Goal: Task Accomplishment & Management: Use online tool/utility

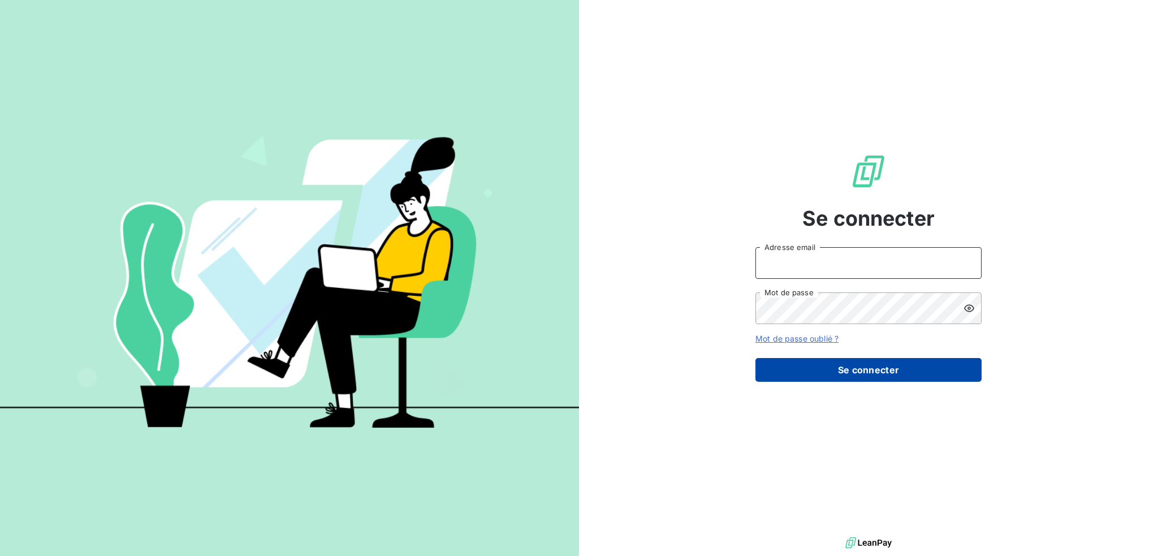
type input "[EMAIL_ADDRESS][DOMAIN_NAME]"
click at [900, 369] on button "Se connecter" at bounding box center [868, 370] width 226 height 24
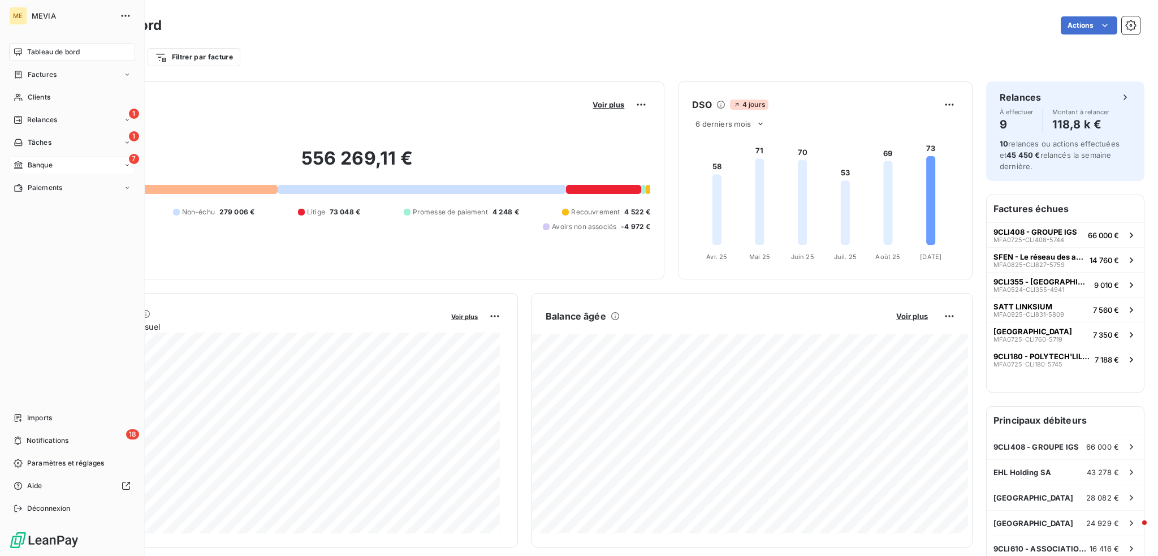
click at [31, 166] on span "Banque" at bounding box center [40, 165] width 25 height 10
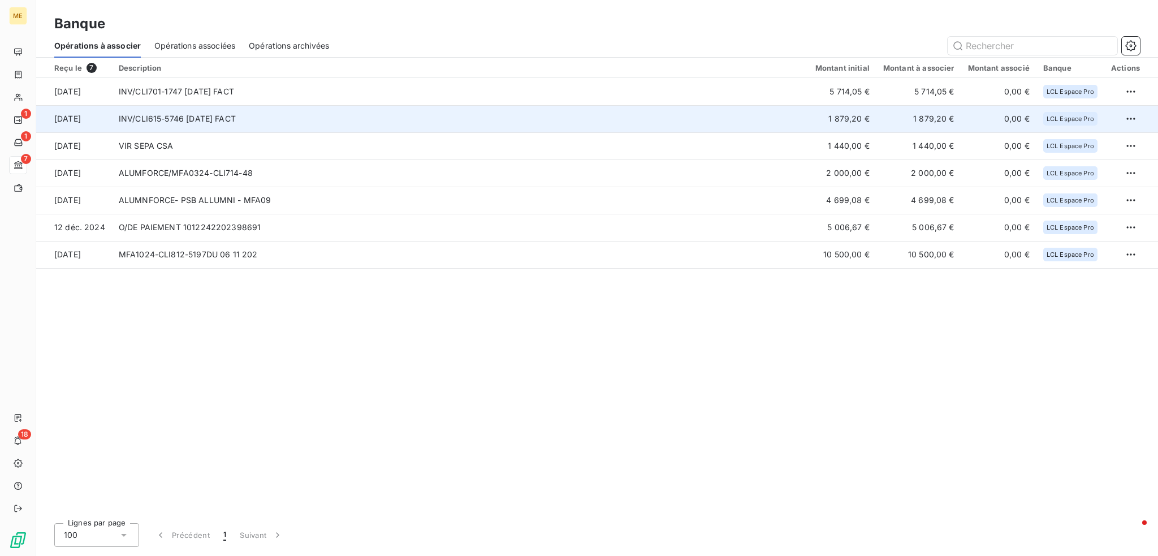
click at [202, 116] on td "INV/CLI615-5746 [DATE] FACT" at bounding box center [460, 118] width 697 height 27
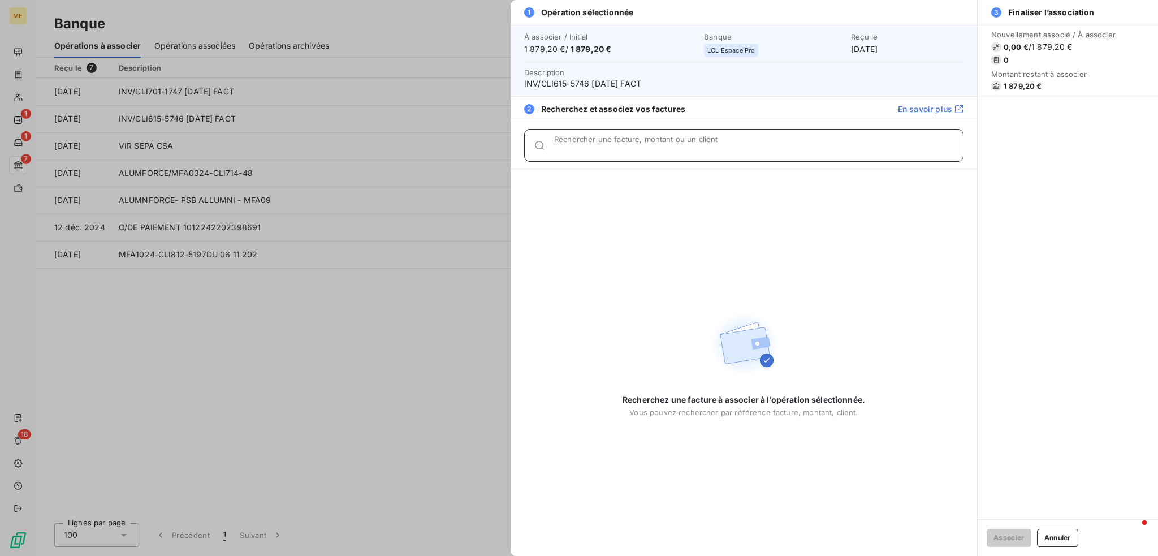
click at [811, 153] on input "Rechercher une facture, montant ou un client" at bounding box center [758, 149] width 409 height 11
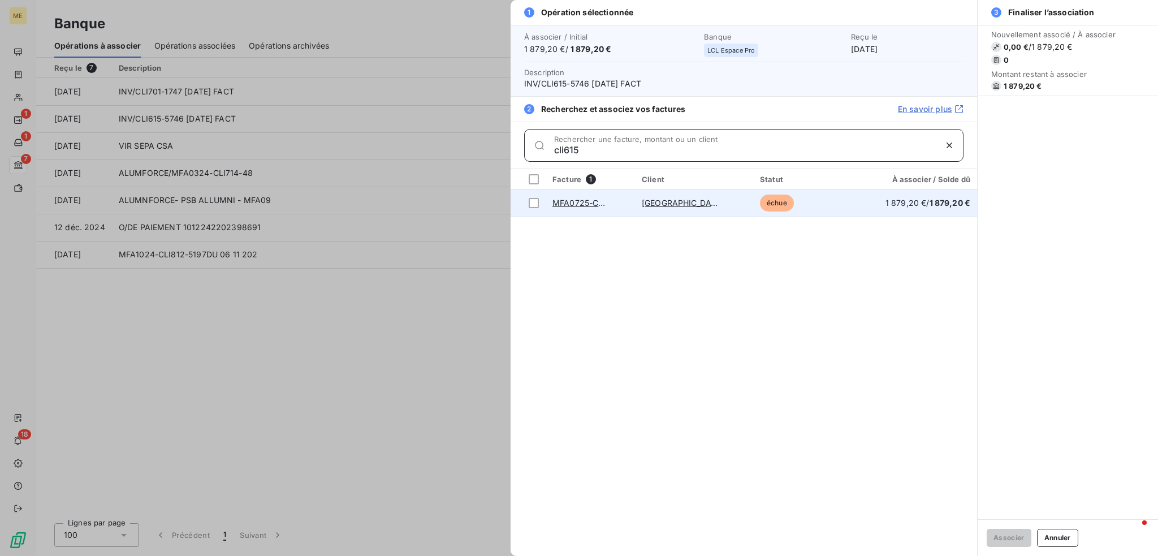
type input "cli615"
click at [617, 201] on td "MFA0725-CLI615-5746" at bounding box center [590, 202] width 89 height 27
click at [529, 205] on div at bounding box center [534, 203] width 10 height 10
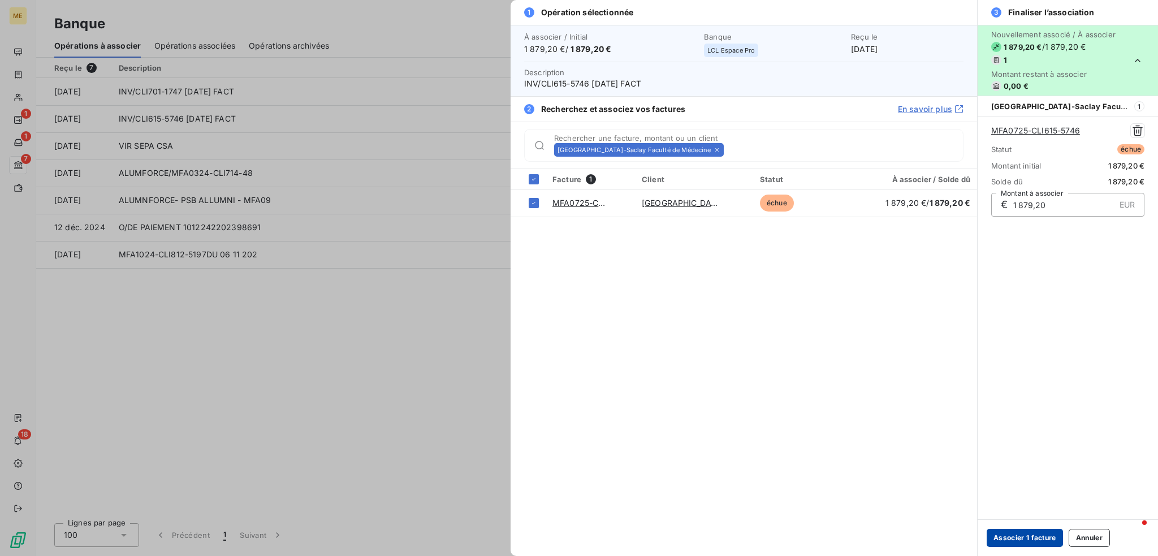
click at [1031, 540] on button "Associer 1 facture" at bounding box center [1025, 538] width 76 height 18
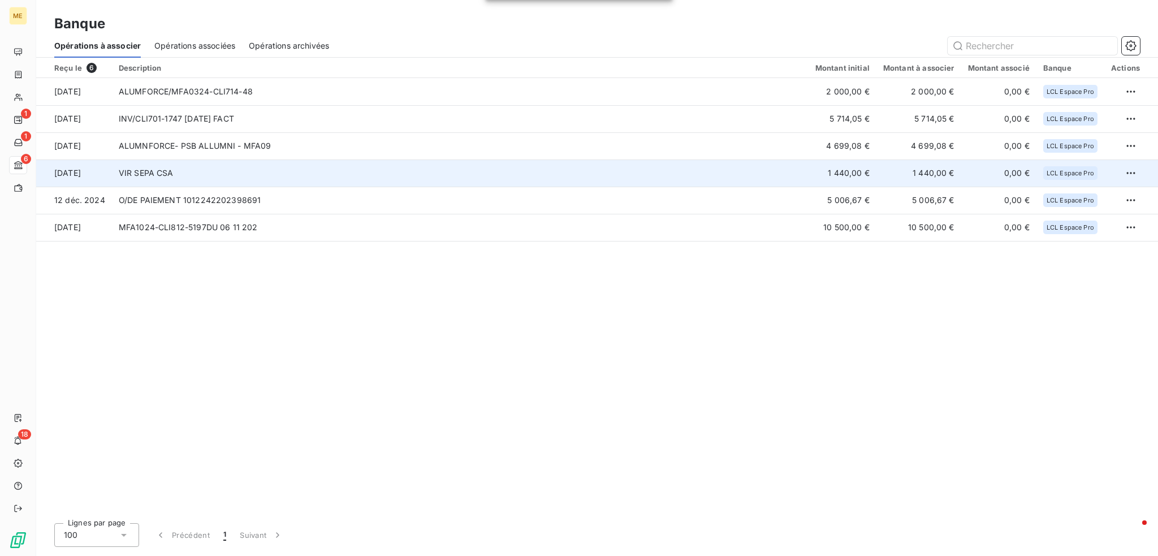
click at [809, 174] on td "VIR SEPA CSA" at bounding box center [460, 172] width 697 height 27
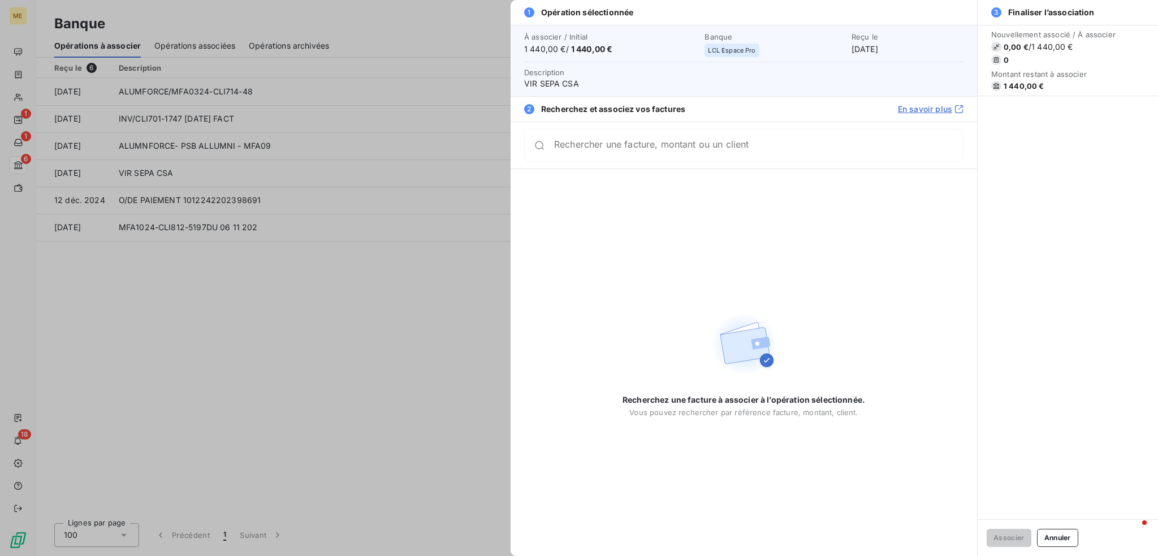
click at [676, 151] on input "Rechercher une facture, montant ou un client" at bounding box center [758, 145] width 409 height 11
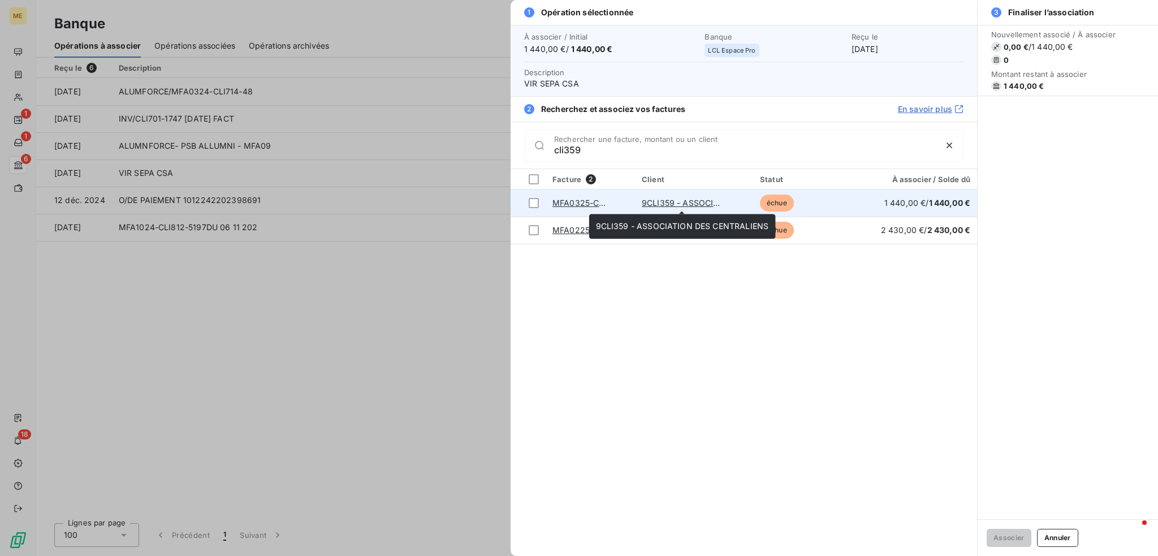
type input "cli359"
click at [672, 203] on link "9CLI359 - ASSOCIATION DES CENTRALIENS" at bounding box center [728, 203] width 173 height 10
click at [537, 201] on div at bounding box center [534, 203] width 10 height 10
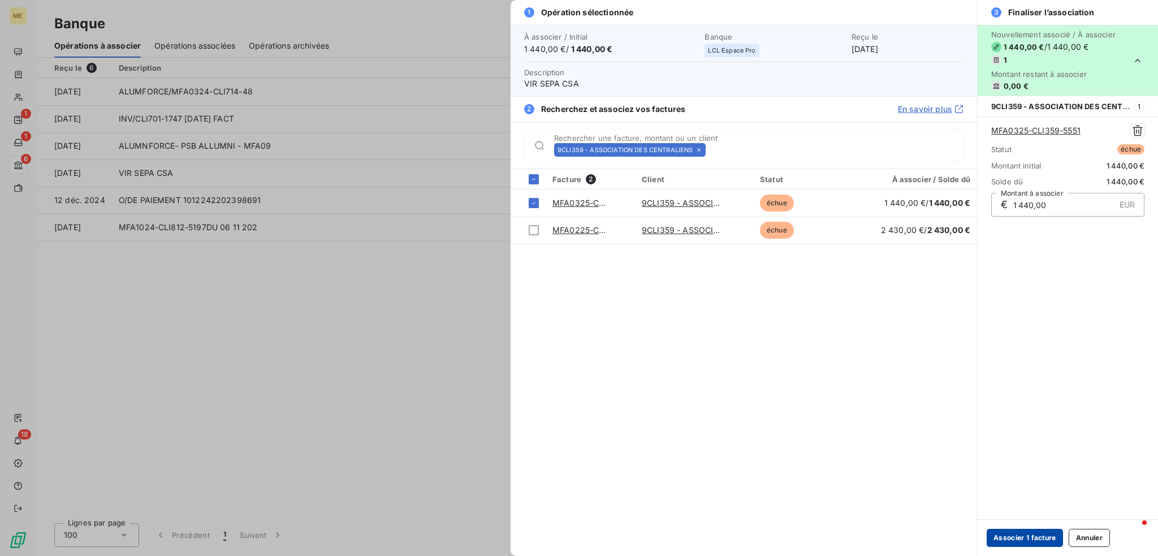
click at [1039, 538] on button "Associer 1 facture" at bounding box center [1025, 538] width 76 height 18
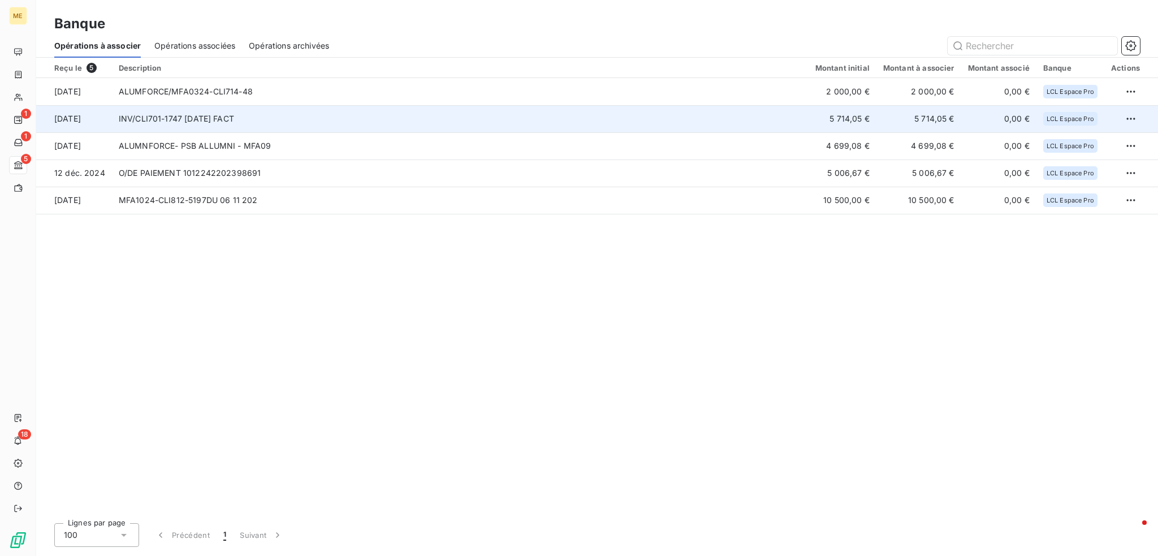
click at [158, 116] on td "INV/CLI701-1747 [DATE] FACT" at bounding box center [460, 118] width 697 height 27
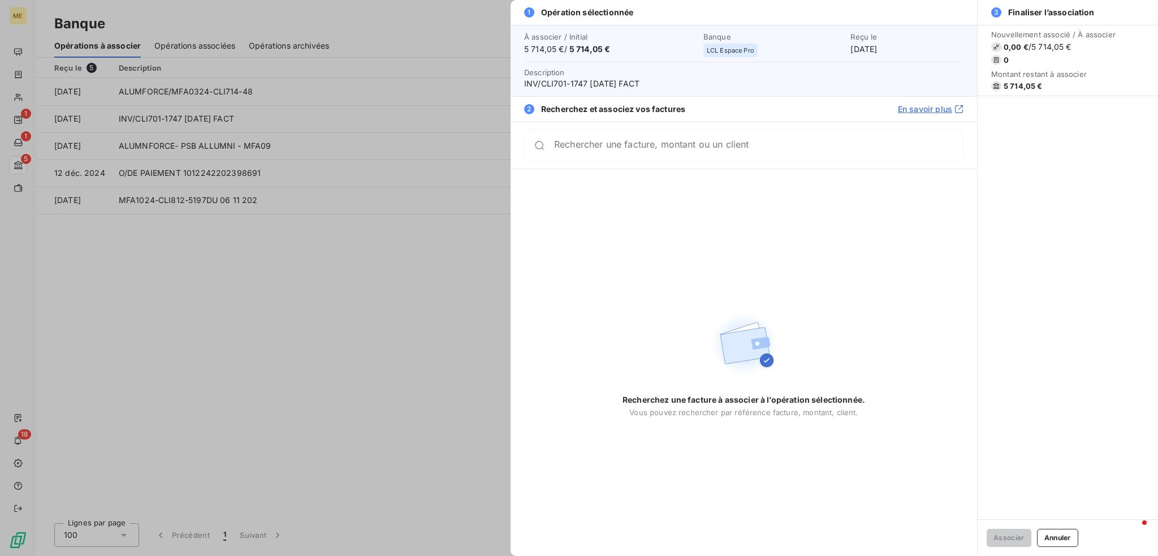
click at [719, 151] on input "Rechercher une facture, montant ou un client" at bounding box center [758, 145] width 409 height 11
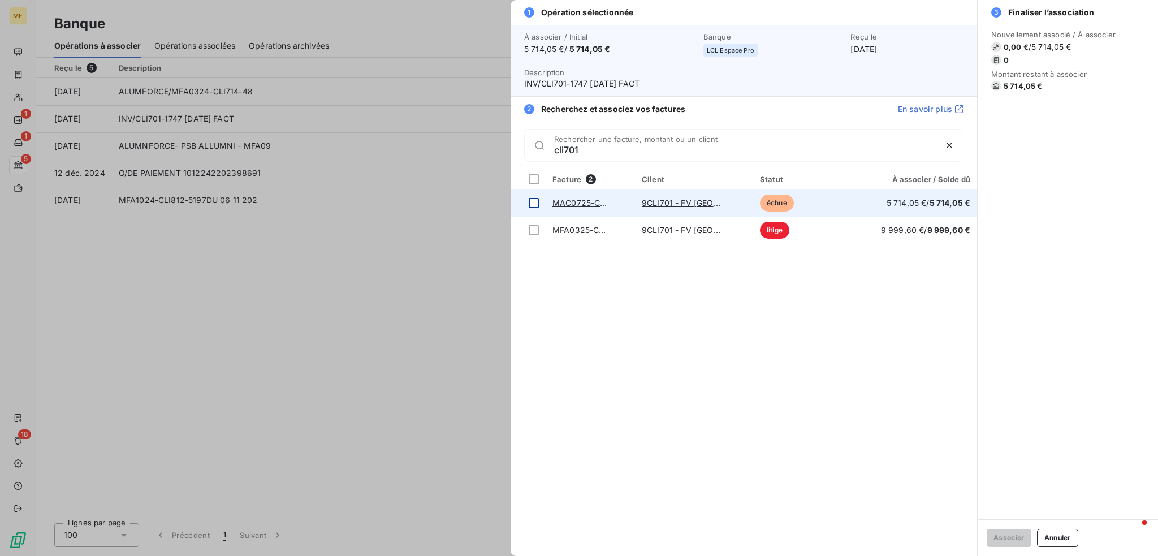
type input "cli701"
click at [533, 202] on div at bounding box center [534, 203] width 10 height 10
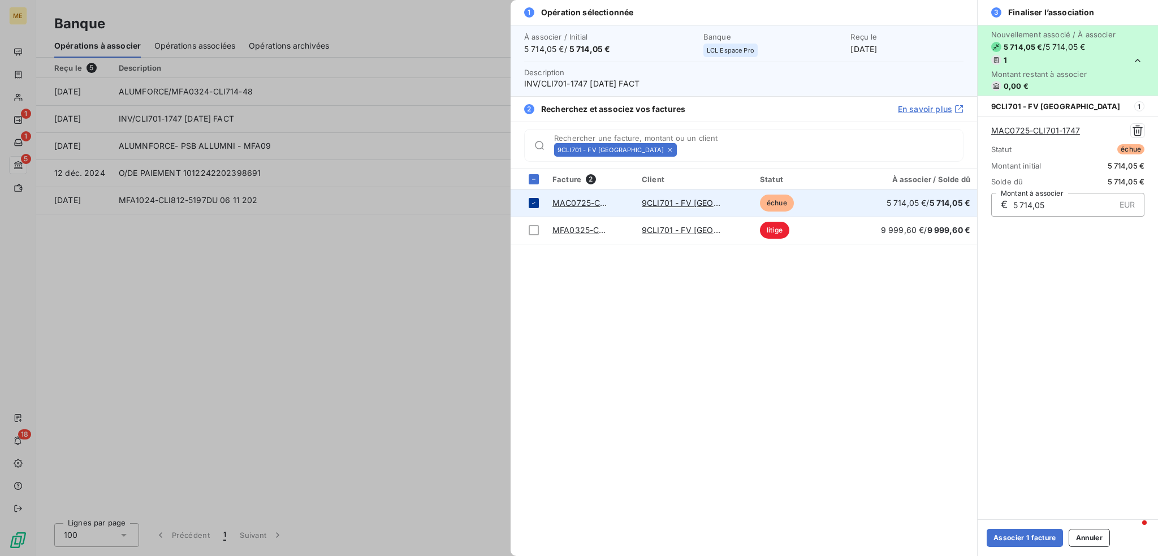
click at [533, 200] on icon at bounding box center [533, 203] width 7 height 7
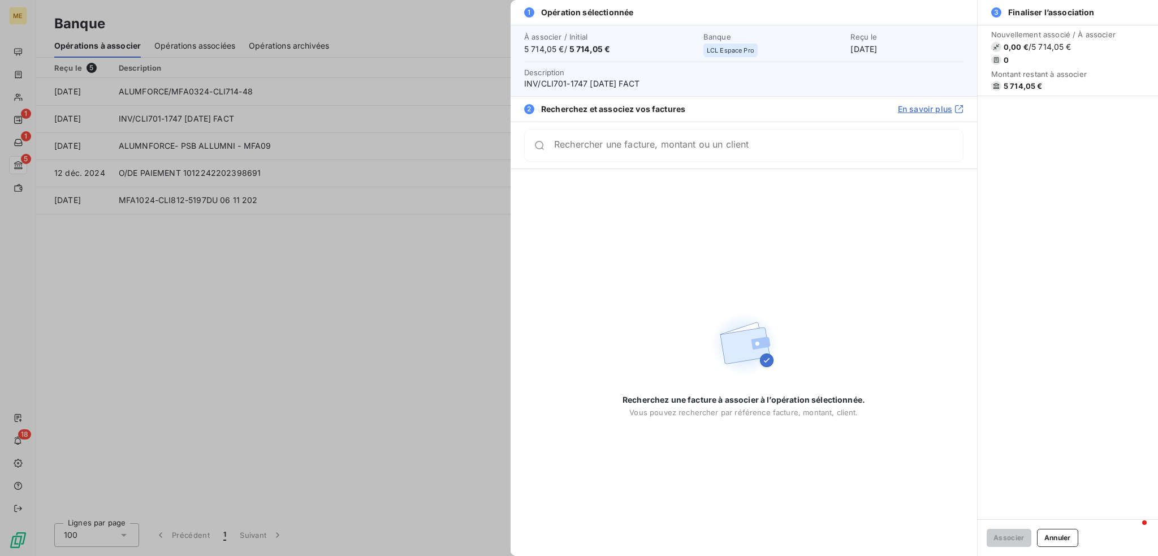
click at [444, 291] on div at bounding box center [579, 278] width 1158 height 556
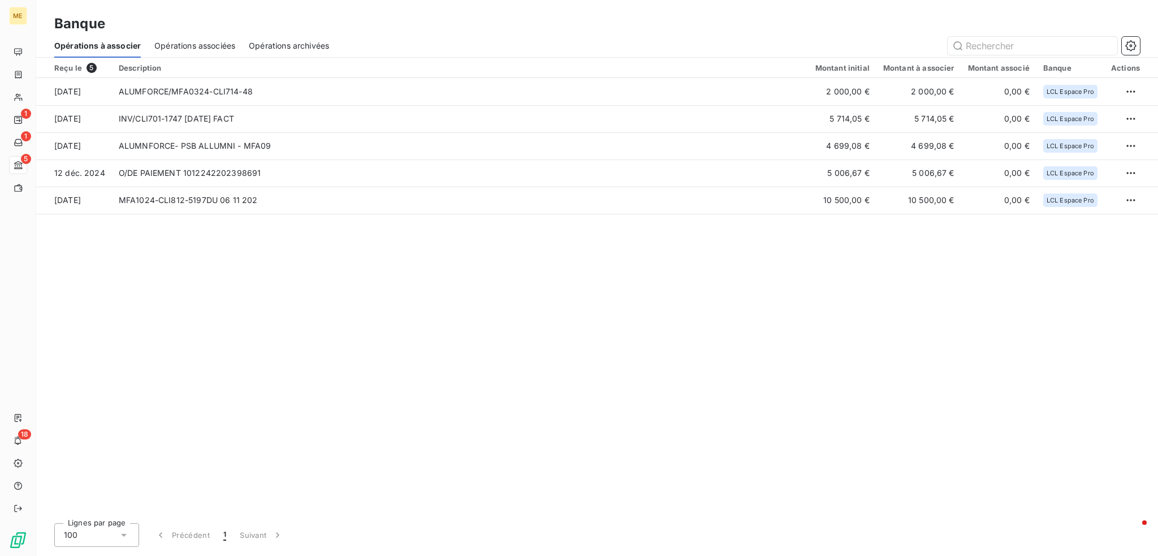
drag, startPoint x: 597, startPoint y: 204, endPoint x: 480, endPoint y: 230, distance: 119.2
click at [480, 230] on div "Reçu le 5 Description Montant initial Montant à associer Montant associé Banque…" at bounding box center [597, 286] width 1122 height 456
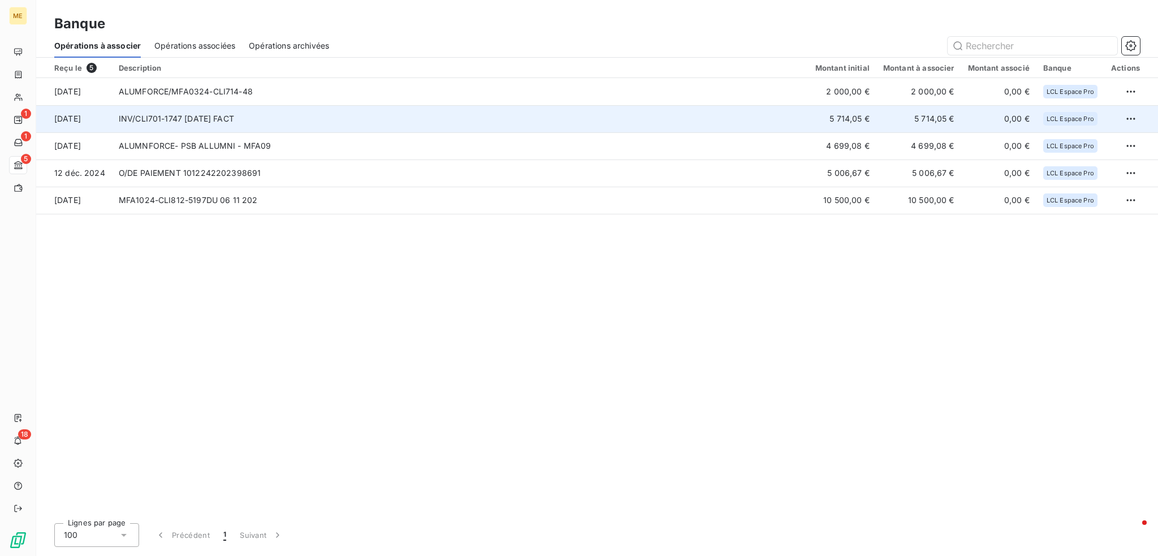
click at [516, 113] on td "INV/CLI701-1747 [DATE] FACT" at bounding box center [460, 118] width 697 height 27
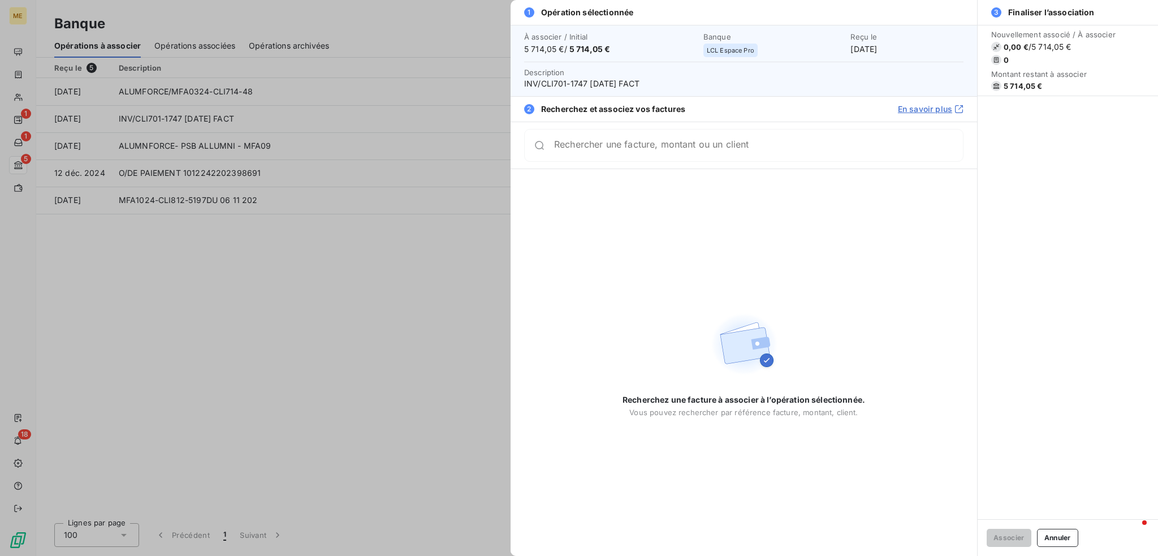
click at [756, 149] on input "Rechercher une facture, montant ou un client" at bounding box center [758, 145] width 409 height 11
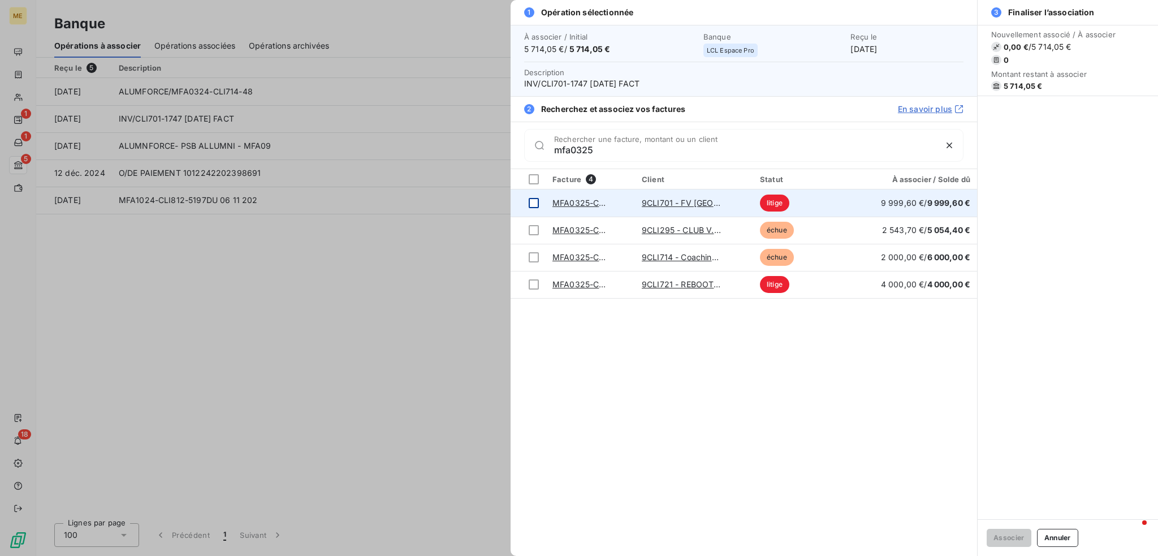
type input "mfa0325"
click at [530, 198] on div at bounding box center [534, 203] width 10 height 10
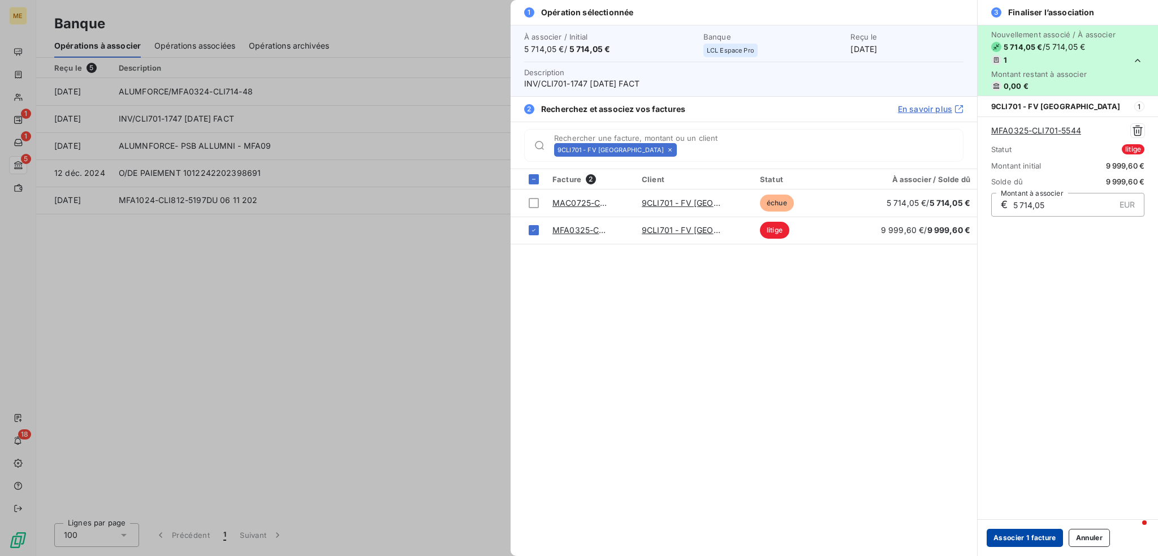
click at [1013, 541] on button "Associer 1 facture" at bounding box center [1025, 538] width 76 height 18
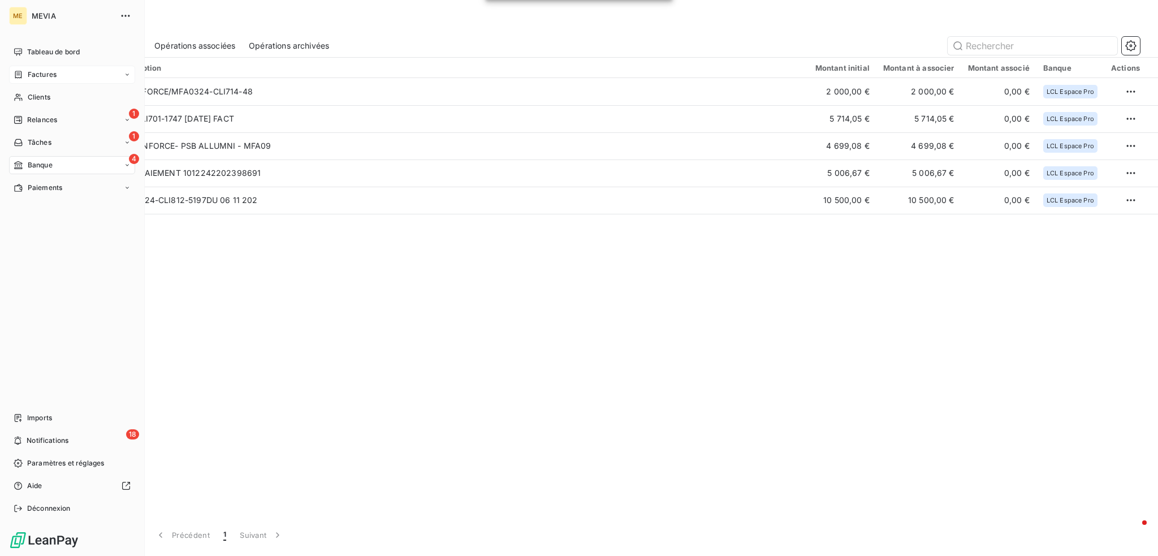
click at [59, 74] on div "Factures" at bounding box center [72, 75] width 126 height 18
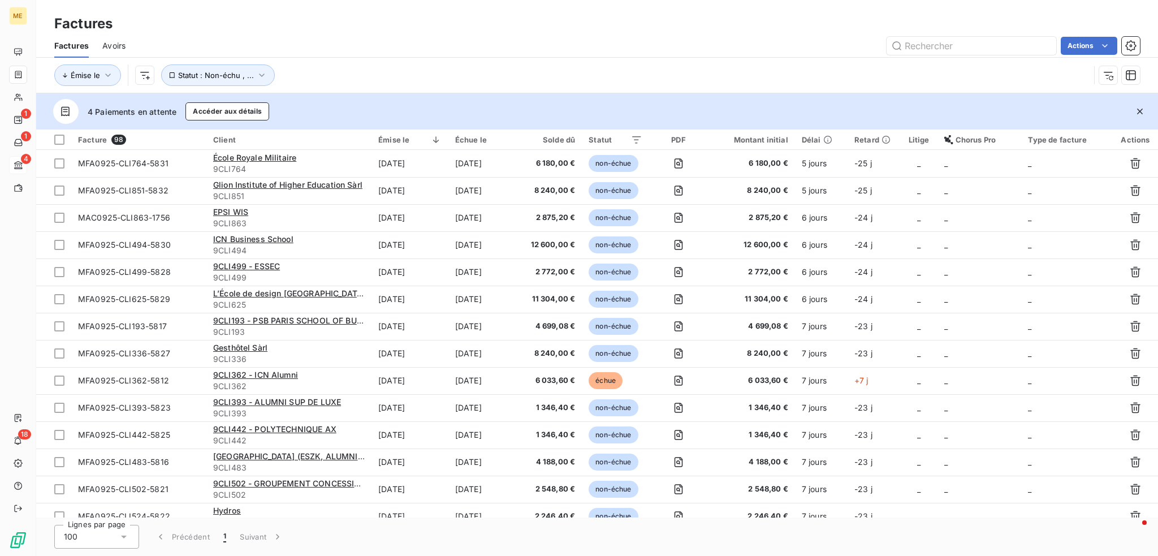
click at [317, 72] on div "Émise le Statut : Non-échu , ..." at bounding box center [571, 74] width 1035 height 21
click at [322, 66] on div "Émise le Statut : Non-échu , ..." at bounding box center [571, 74] width 1035 height 21
click at [925, 47] on input "text" at bounding box center [972, 46] width 170 height 18
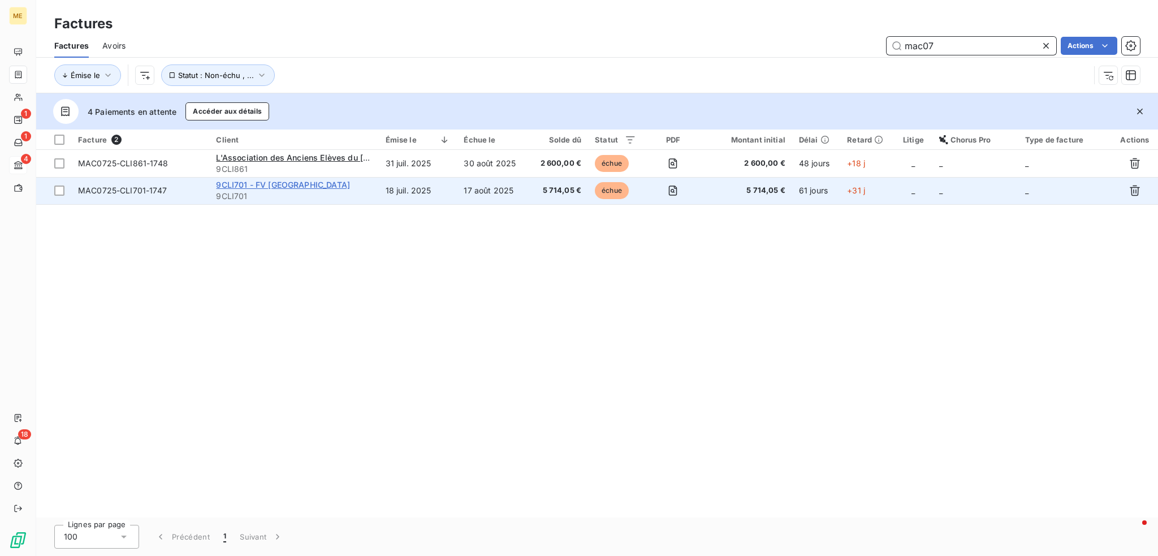
type input "mac07"
click at [271, 187] on span "9CLI701 - FV [GEOGRAPHIC_DATA]" at bounding box center [283, 185] width 134 height 10
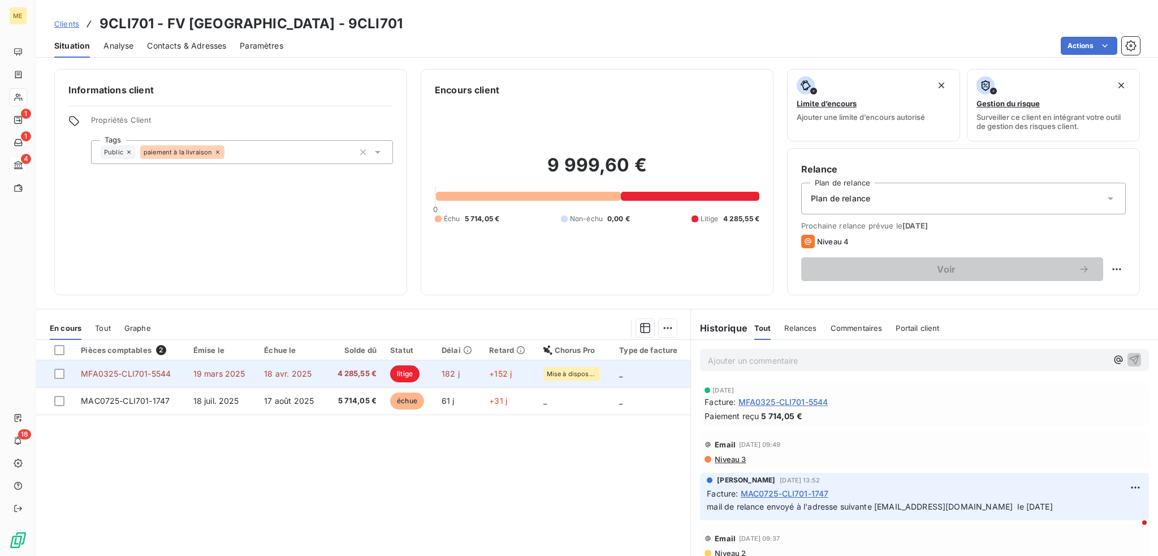
click at [401, 376] on span "litige" at bounding box center [404, 373] width 29 height 17
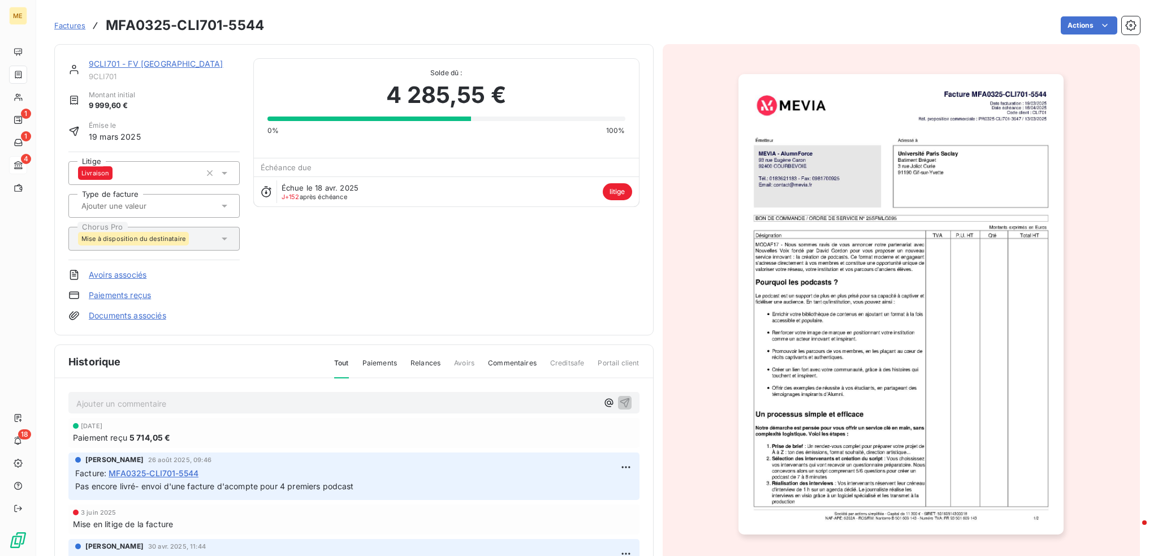
click at [619, 195] on span "litige" at bounding box center [617, 191] width 29 height 17
click at [614, 189] on span "litige" at bounding box center [617, 191] width 29 height 17
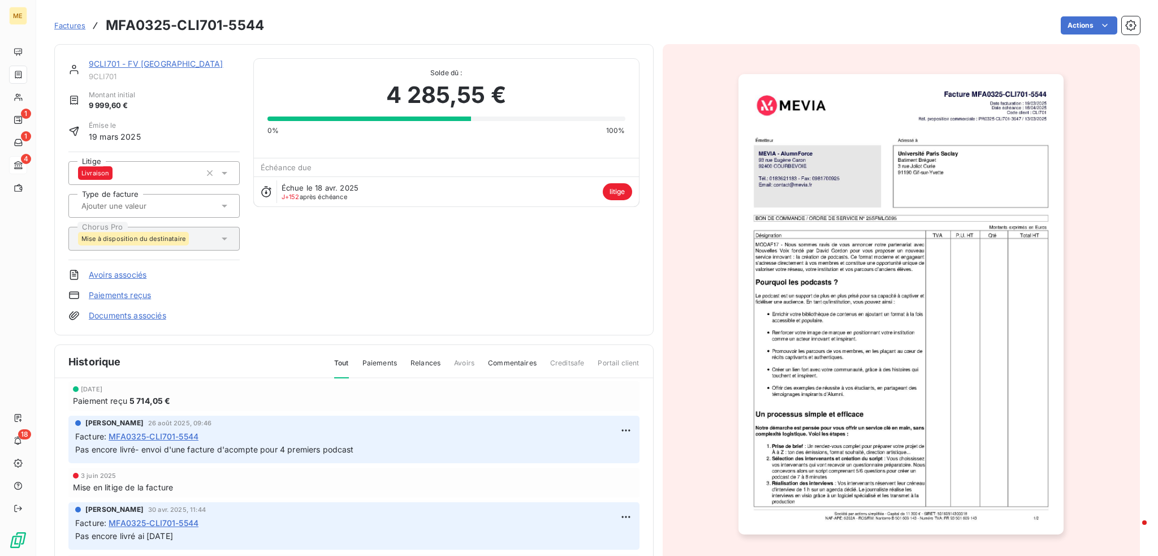
scroll to position [57, 0]
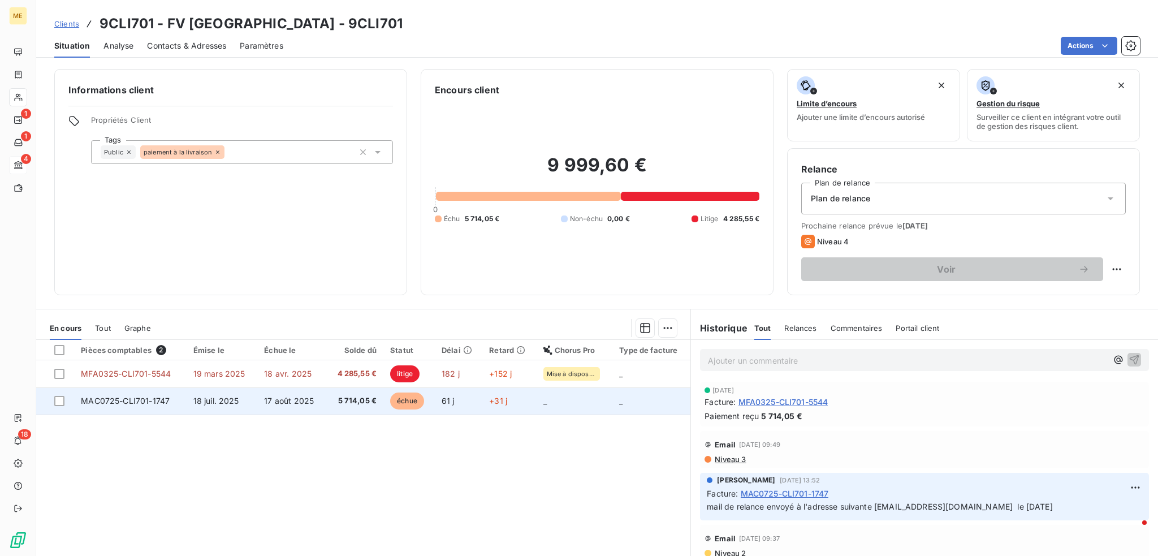
click at [140, 403] on span "MAC0725-CLI701-1747" at bounding box center [125, 401] width 89 height 10
click at [130, 400] on span "MAC0725-CLI701-1747" at bounding box center [125, 401] width 89 height 10
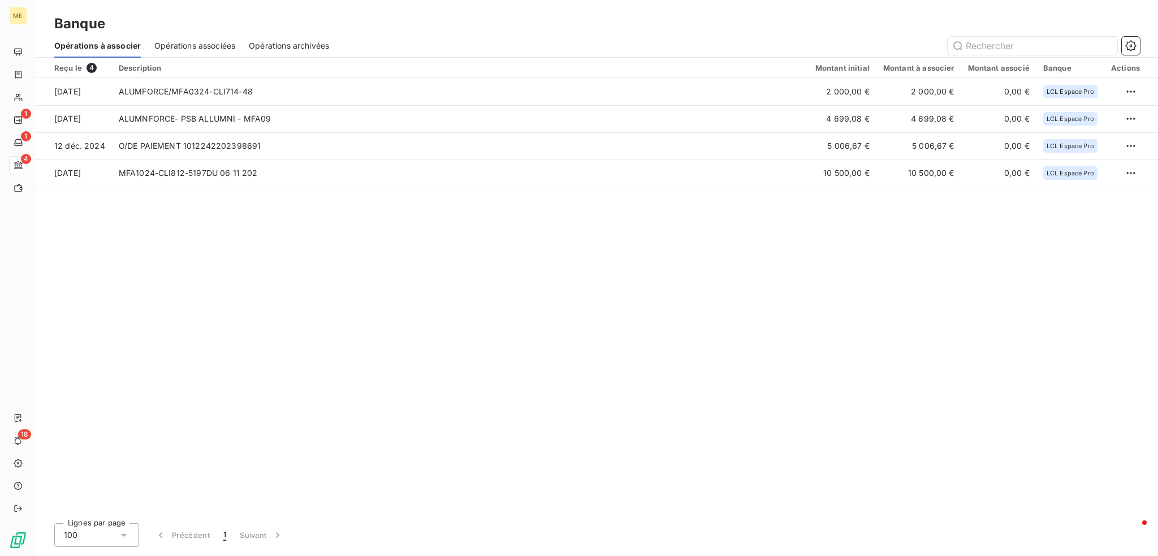
click at [317, 222] on div "Reçu le 4 Description Montant initial Montant à associer Montant associé Banque…" at bounding box center [597, 286] width 1122 height 456
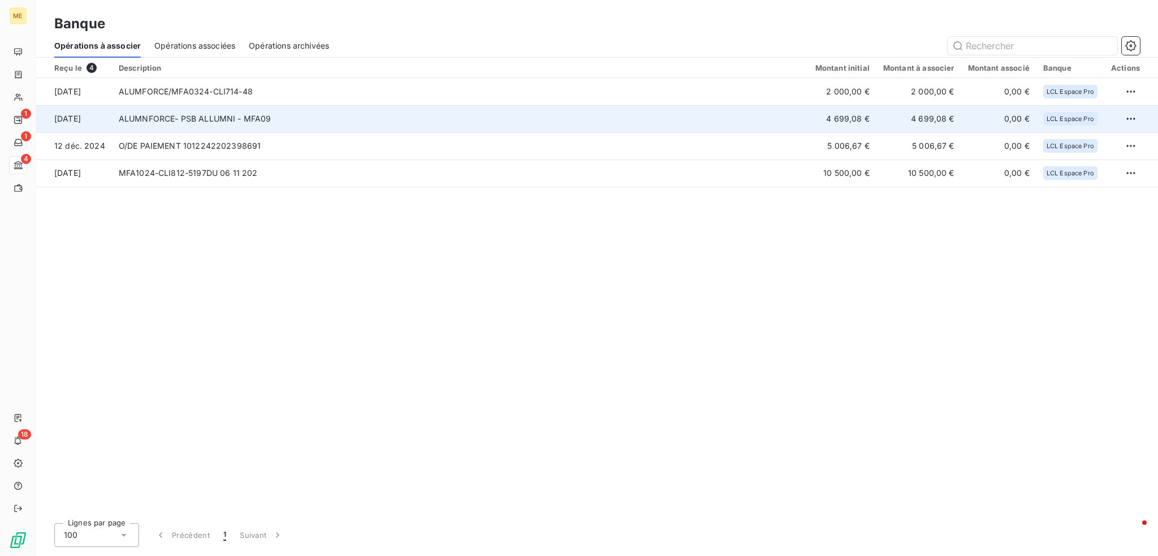
click at [753, 119] on td "ALUMNFORCE- PSB ALLUMNI - MFA09" at bounding box center [460, 118] width 697 height 27
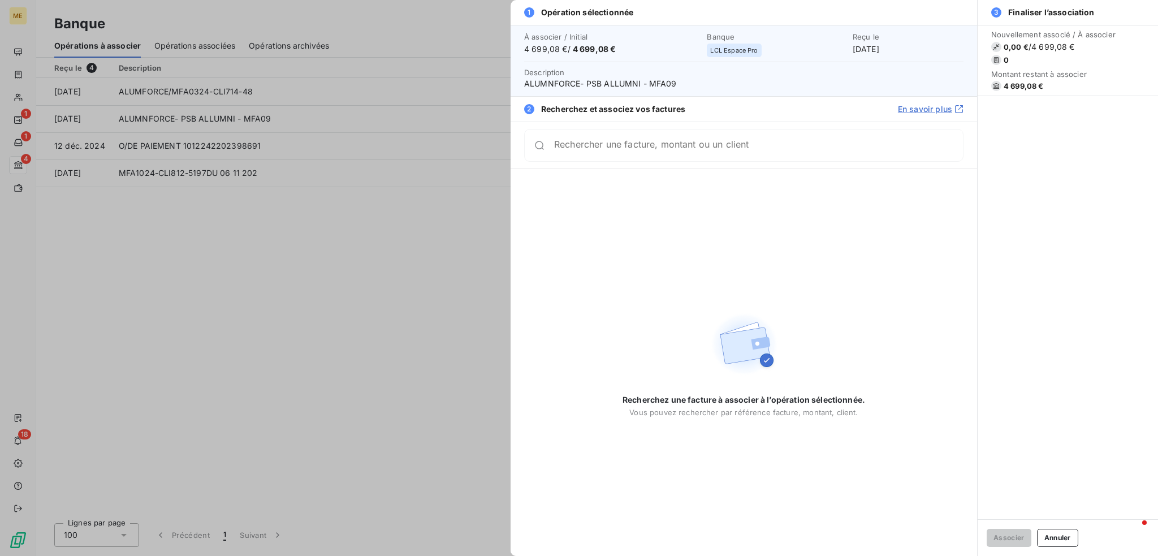
click at [738, 148] on input "Rechercher une facture, montant ou un client" at bounding box center [758, 145] width 409 height 11
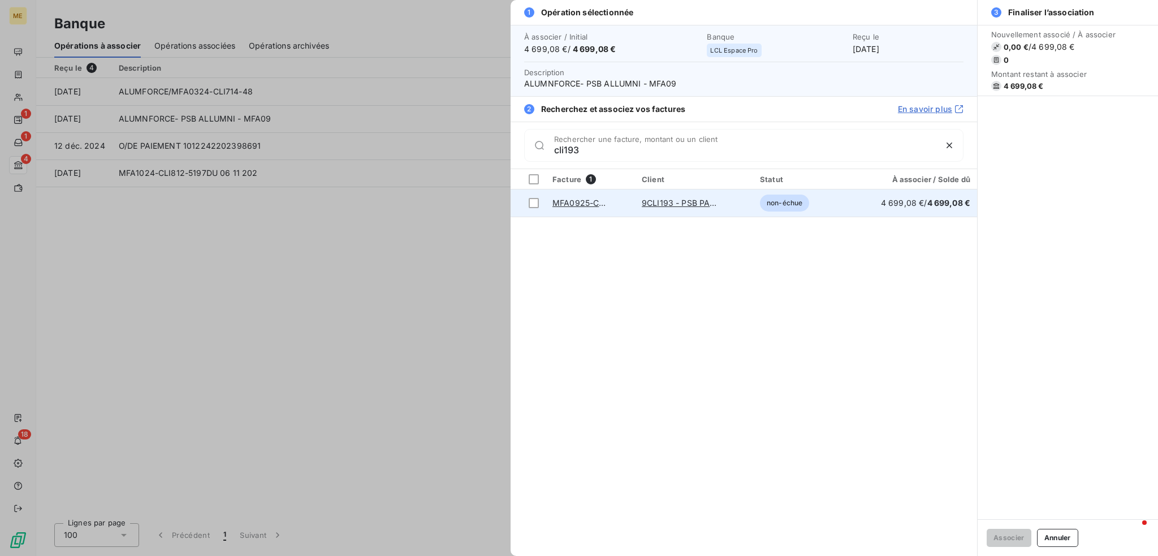
type input "cli193"
click at [734, 200] on td "9CLI193 - PSB PARIS SCHOOL OF BUSINESS" at bounding box center [694, 202] width 118 height 27
click at [530, 201] on div at bounding box center [534, 203] width 10 height 10
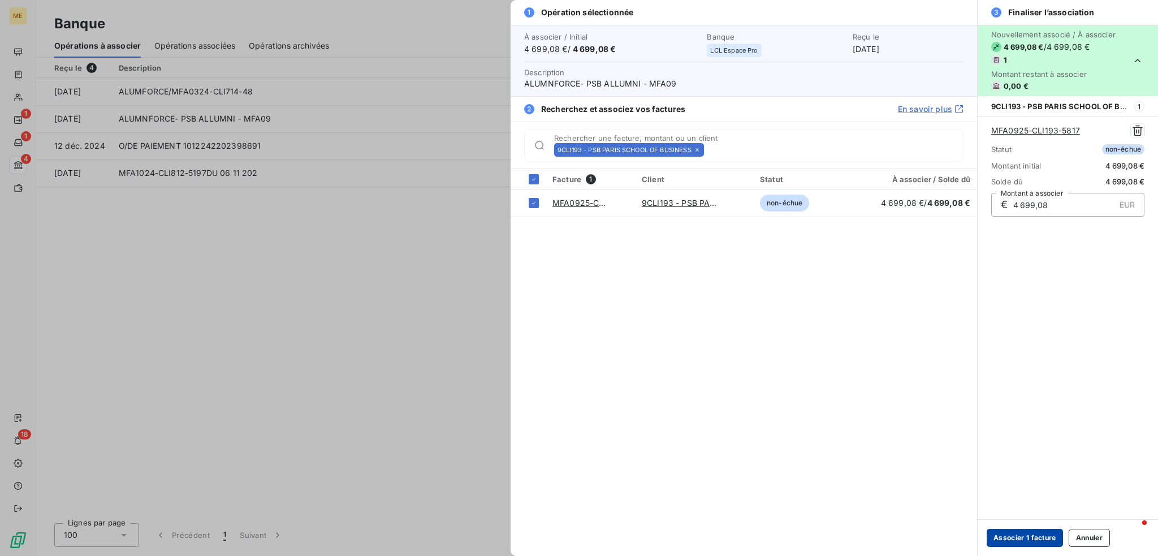
click at [1046, 541] on button "Associer 1 facture" at bounding box center [1025, 538] width 76 height 18
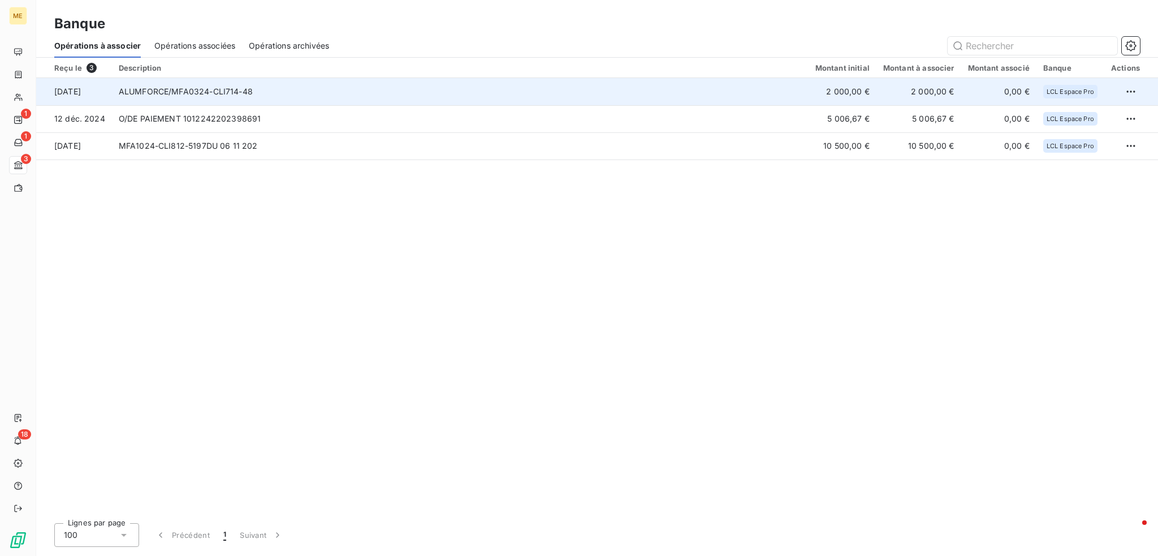
click at [224, 89] on td "ALUMFORCE/MFA0324-CLI714-48" at bounding box center [460, 91] width 697 height 27
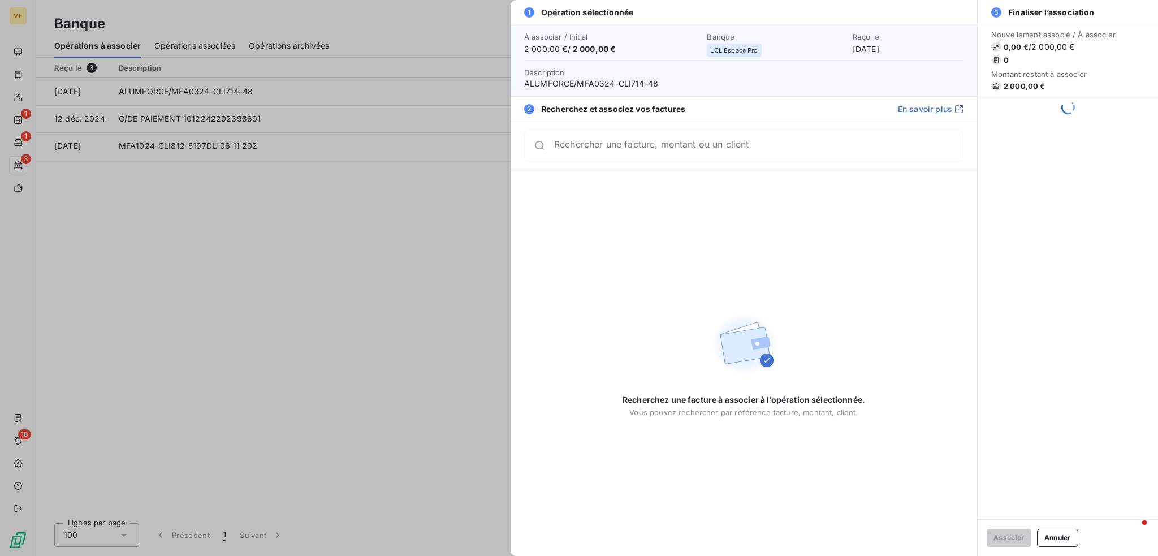
click at [679, 151] on input "Rechercher une facture, montant ou un client" at bounding box center [758, 145] width 409 height 11
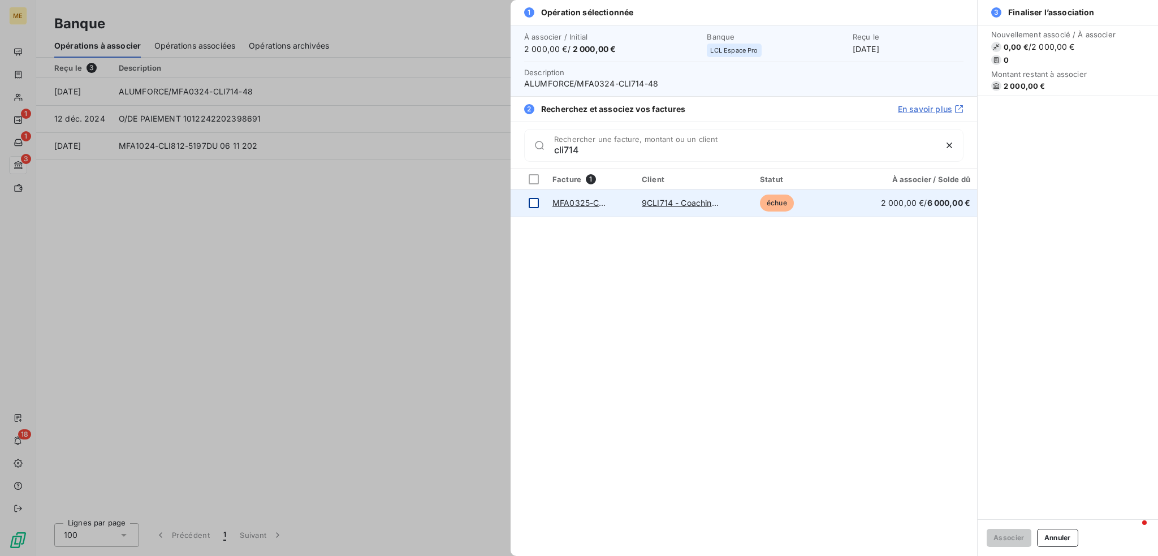
type input "cli714"
click at [529, 205] on div at bounding box center [534, 203] width 10 height 10
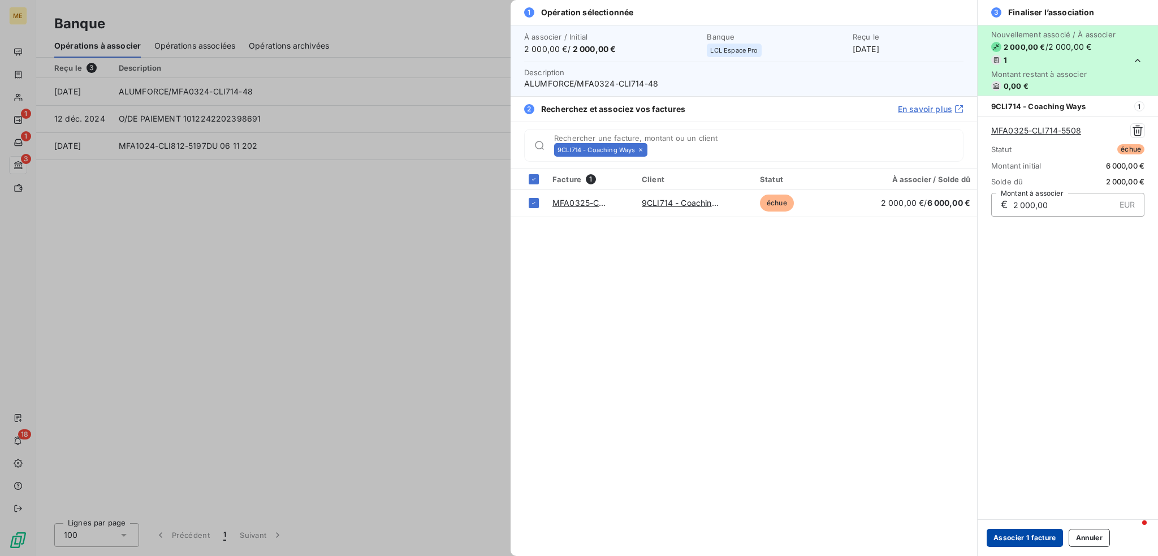
click at [1018, 534] on button "Associer 1 facture" at bounding box center [1025, 538] width 76 height 18
